Goal: Find contact information: Find contact information

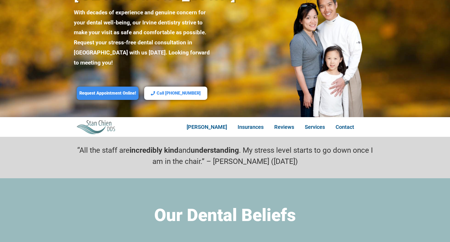
scroll to position [74, 0]
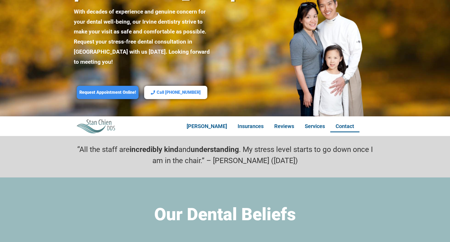
click at [342, 120] on link "Contact" at bounding box center [344, 126] width 29 height 12
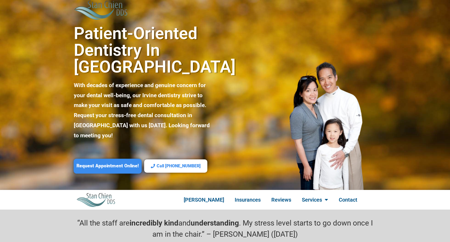
click at [120, 163] on span "Request Appointment Online!" at bounding box center [108, 166] width 62 height 6
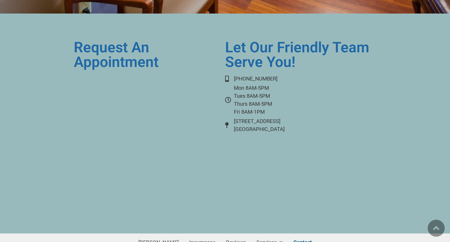
scroll to position [2242, 0]
click at [266, 75] on span "[PHONE_NUMBER]" at bounding box center [255, 79] width 45 height 8
click at [258, 236] on link "Services" at bounding box center [269, 242] width 37 height 12
click at [238, 236] on link "Reviews" at bounding box center [236, 242] width 31 height 12
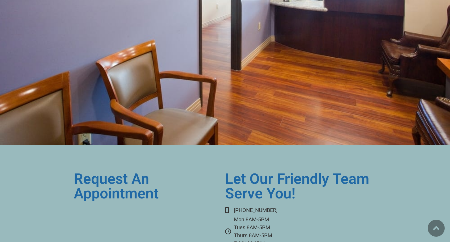
scroll to position [2242, 0]
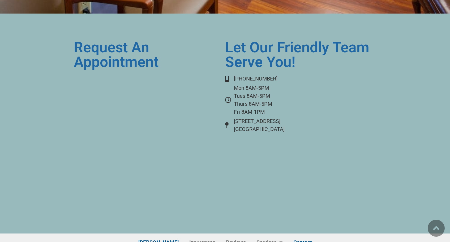
click at [163, 236] on link "[PERSON_NAME]" at bounding box center [158, 242] width 51 height 12
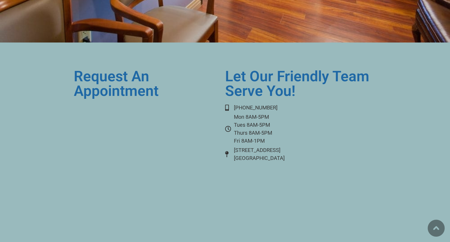
scroll to position [2205, 0]
